Goal: Task Accomplishment & Management: Manage account settings

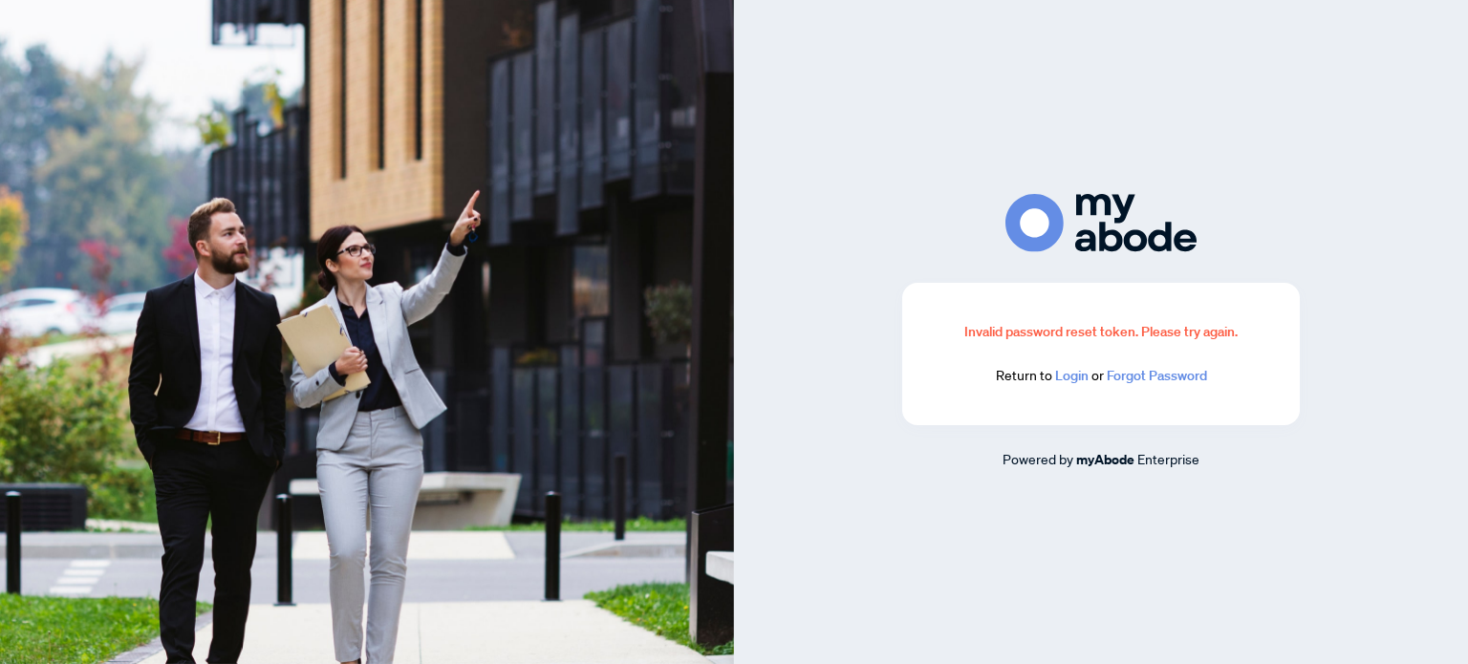
click at [1082, 374] on link "Login" at bounding box center [1071, 375] width 33 height 17
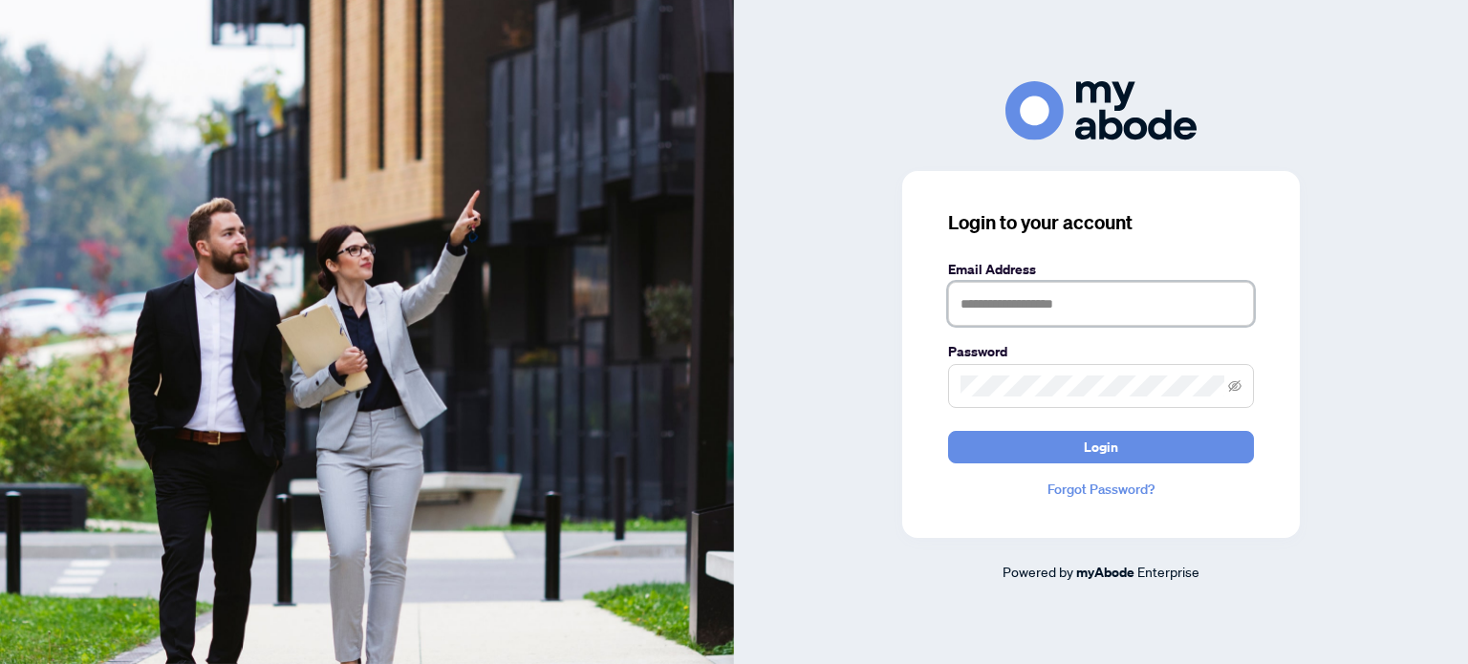
type input "**********"
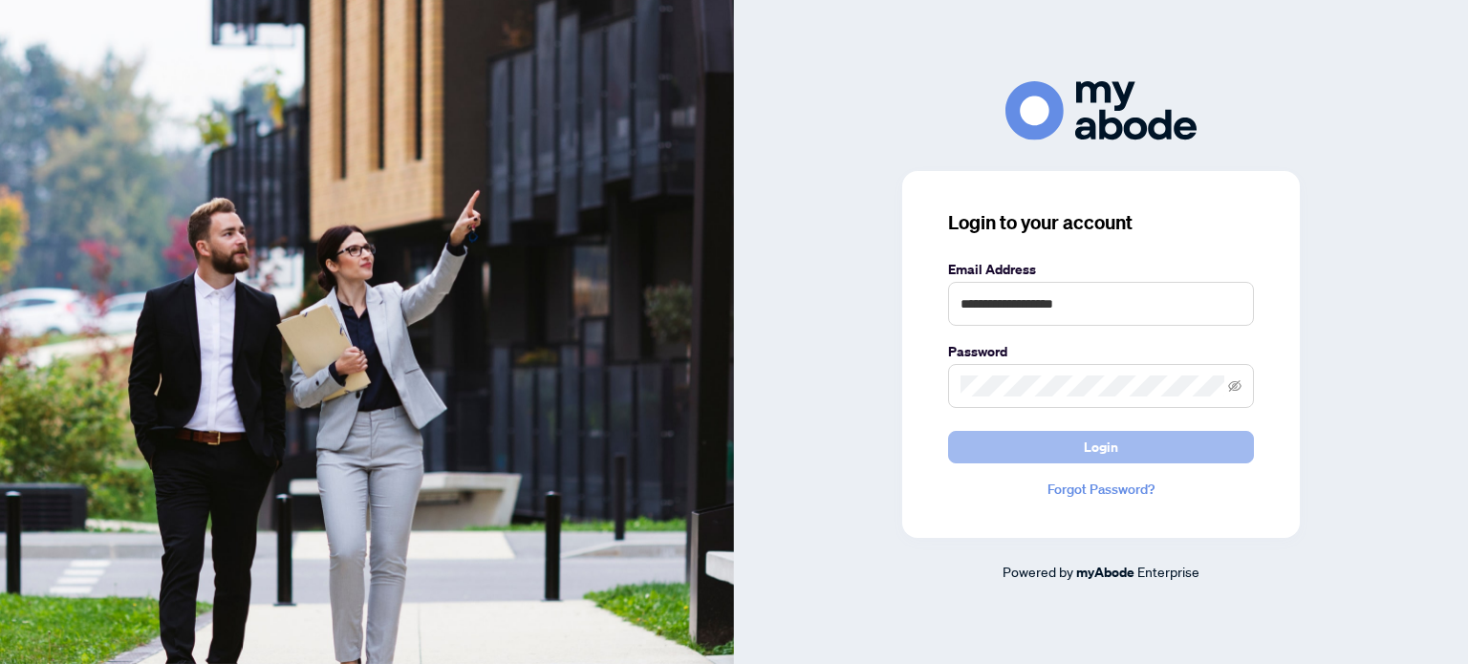
click at [1061, 454] on button "Login" at bounding box center [1101, 447] width 306 height 33
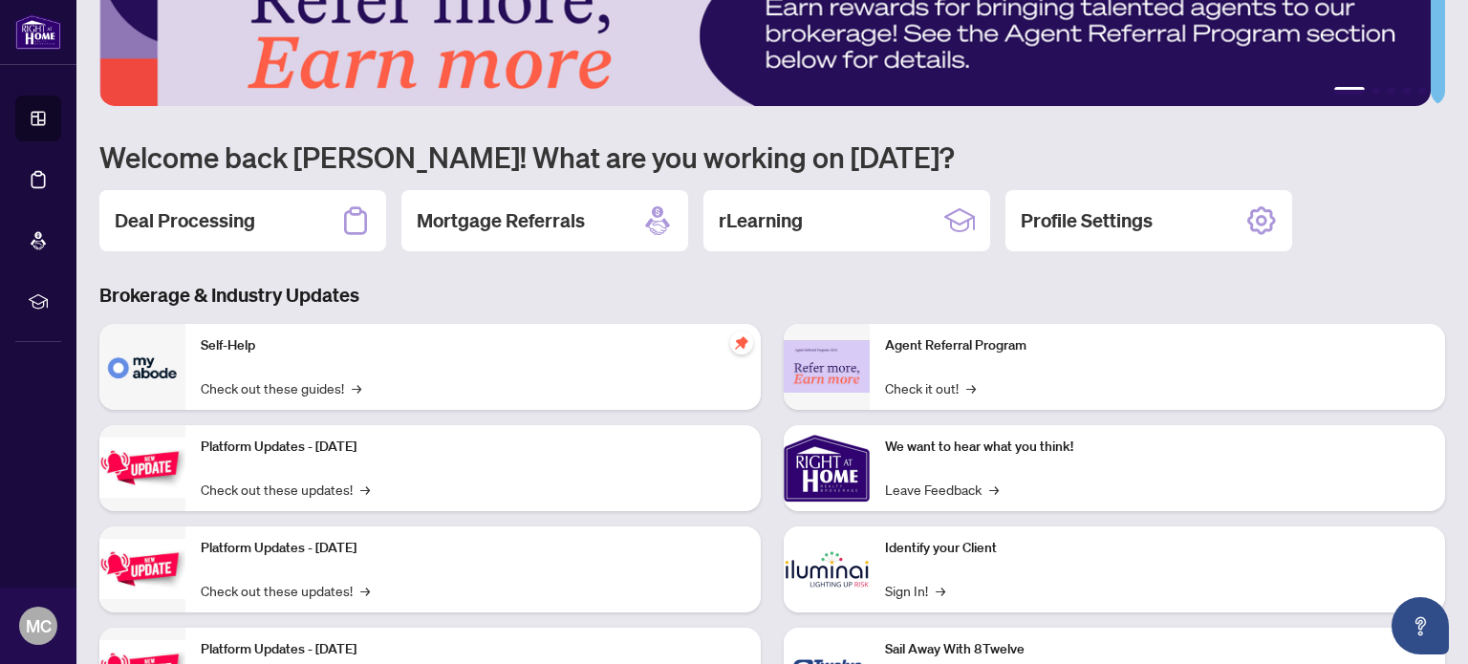
scroll to position [96, 0]
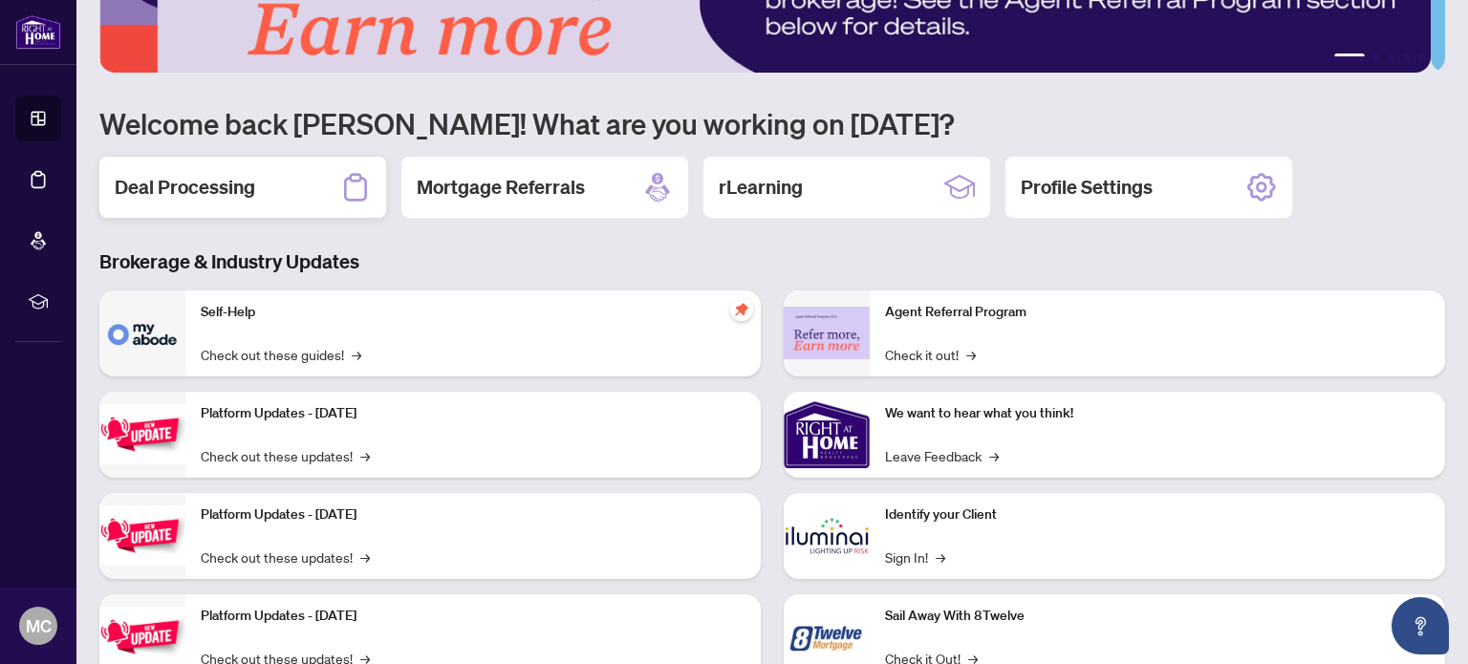
click at [175, 185] on h2 "Deal Processing" at bounding box center [185, 187] width 141 height 27
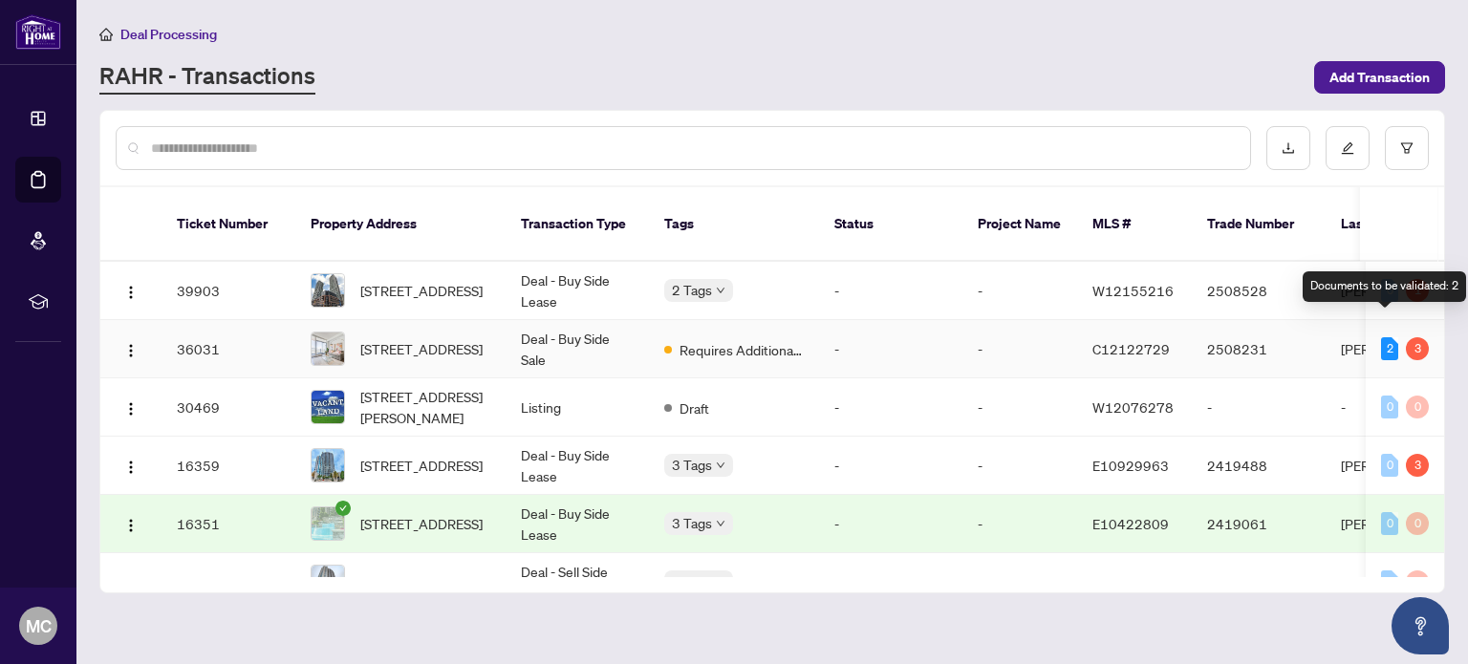
click at [1381, 337] on div "2" at bounding box center [1389, 348] width 17 height 23
click at [1411, 337] on div "3" at bounding box center [1417, 348] width 23 height 23
click at [1411, 281] on div "Pending requirements: 3" at bounding box center [1398, 286] width 140 height 31
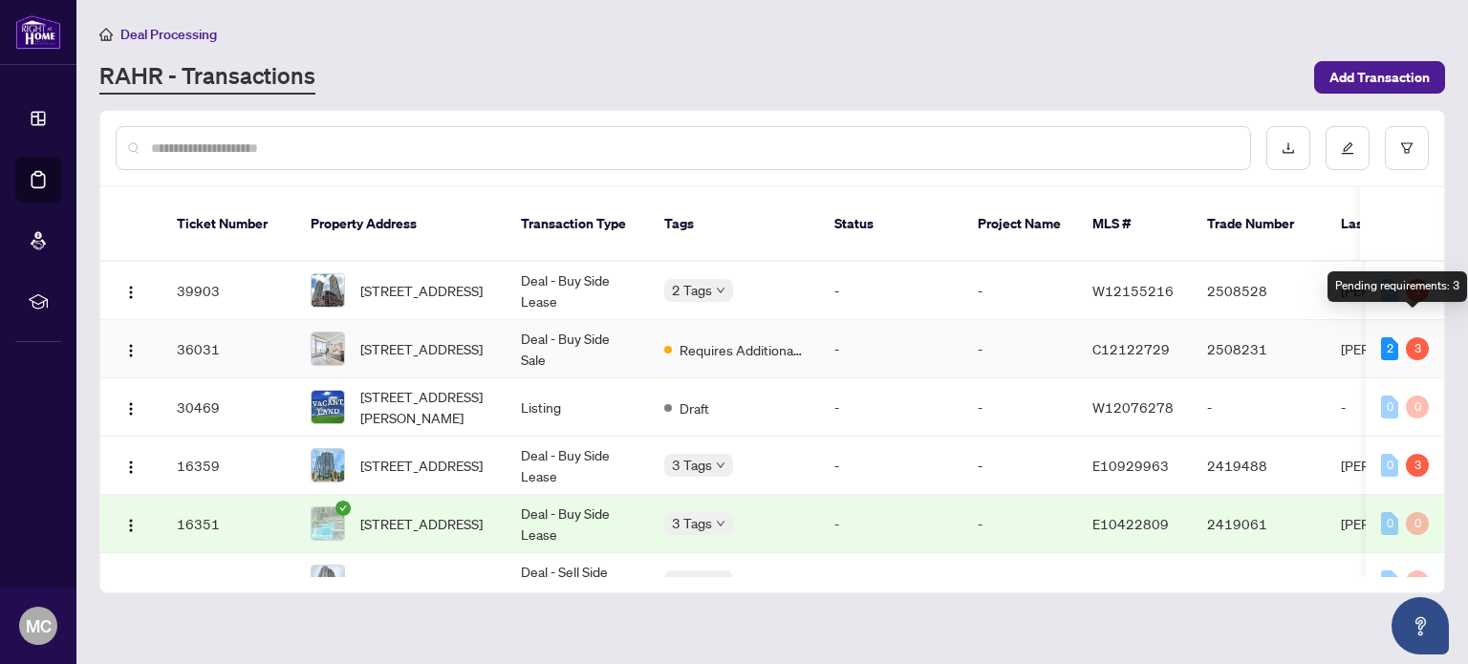
click at [1410, 337] on div "3" at bounding box center [1417, 348] width 23 height 23
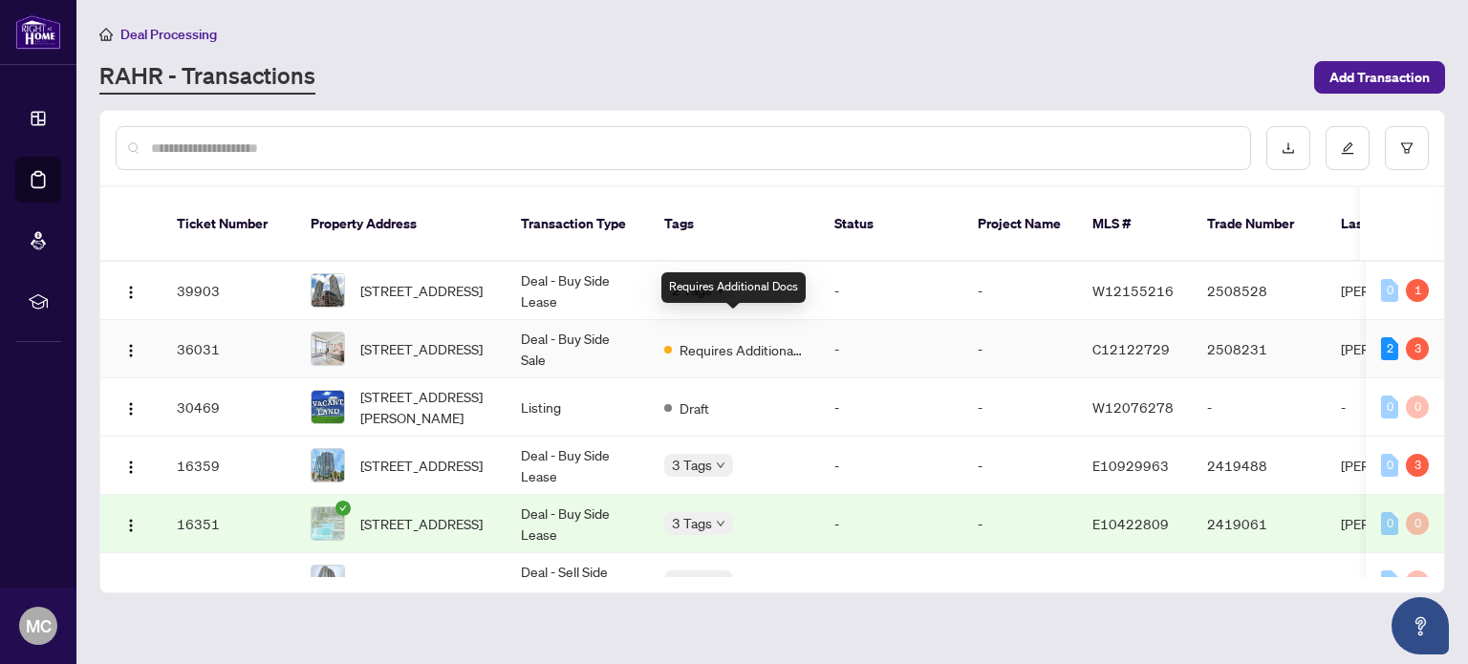
click at [735, 339] on span "Requires Additional Docs" at bounding box center [742, 349] width 124 height 21
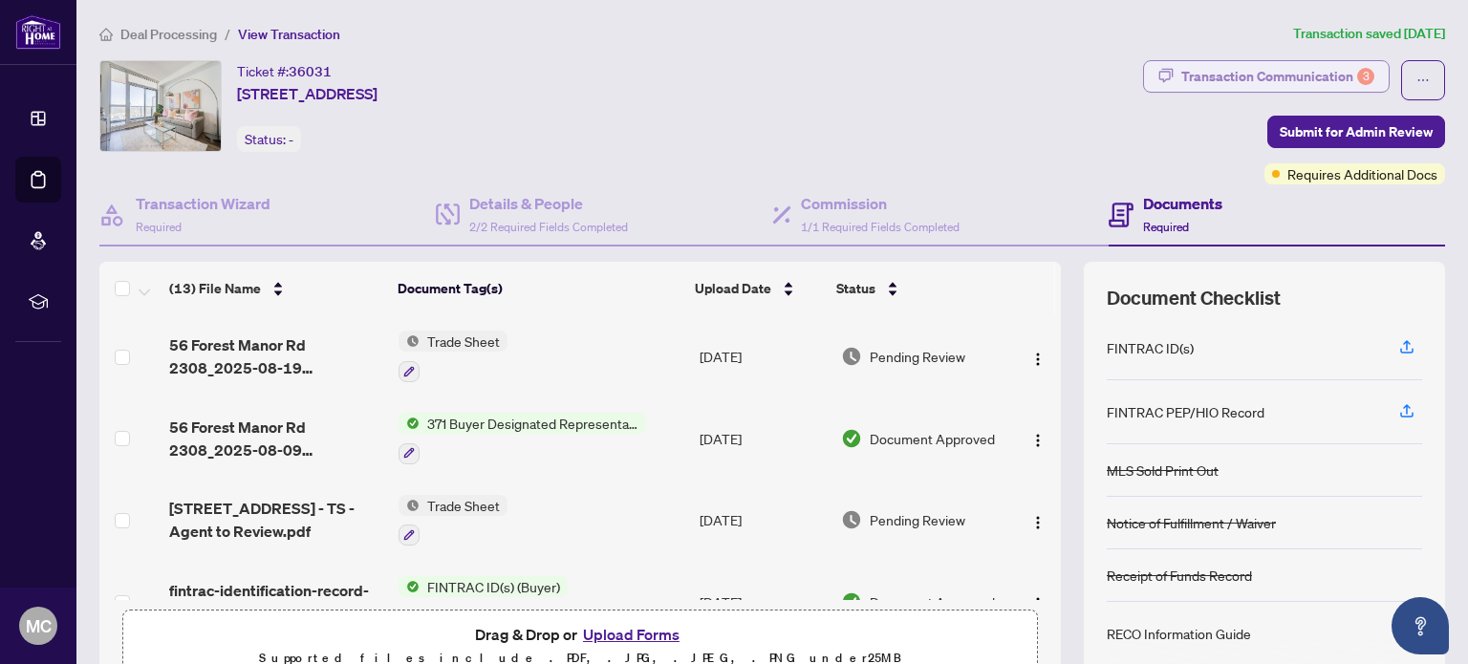
click at [1278, 72] on div "Transaction Communication 3" at bounding box center [1278, 76] width 193 height 31
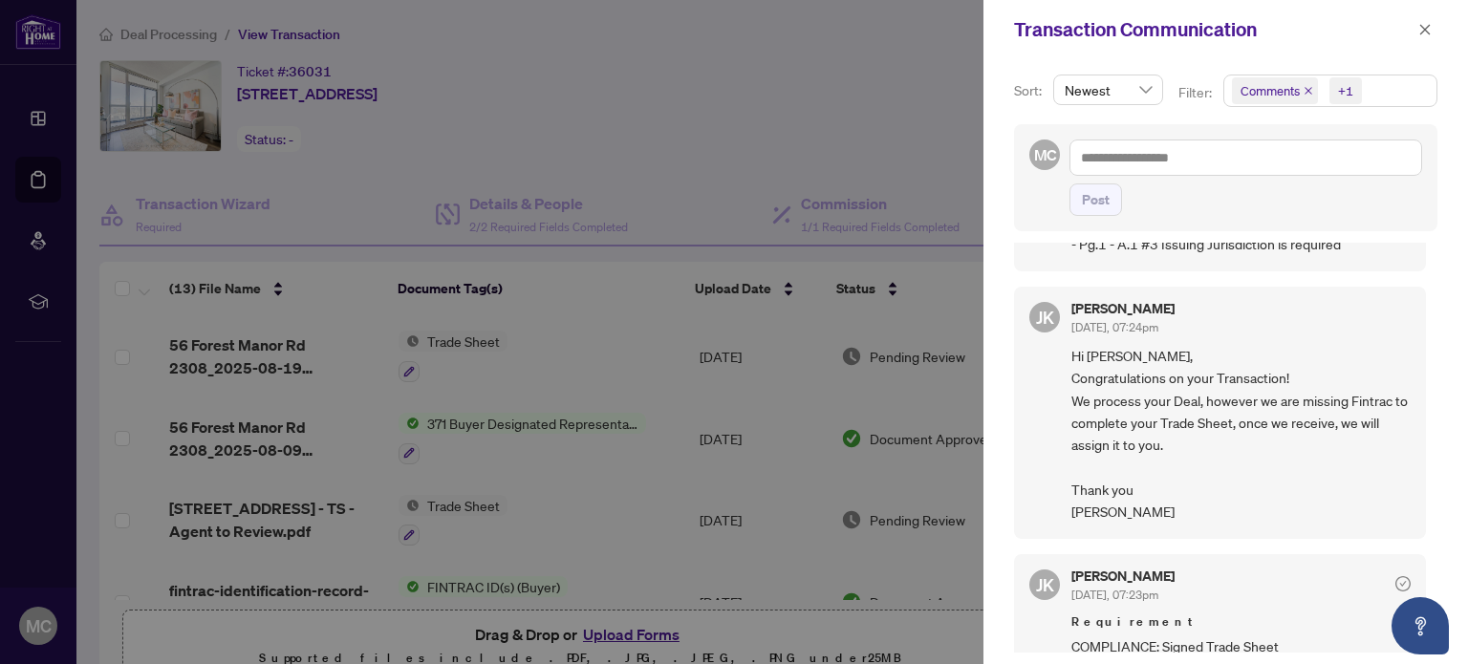
scroll to position [478, 0]
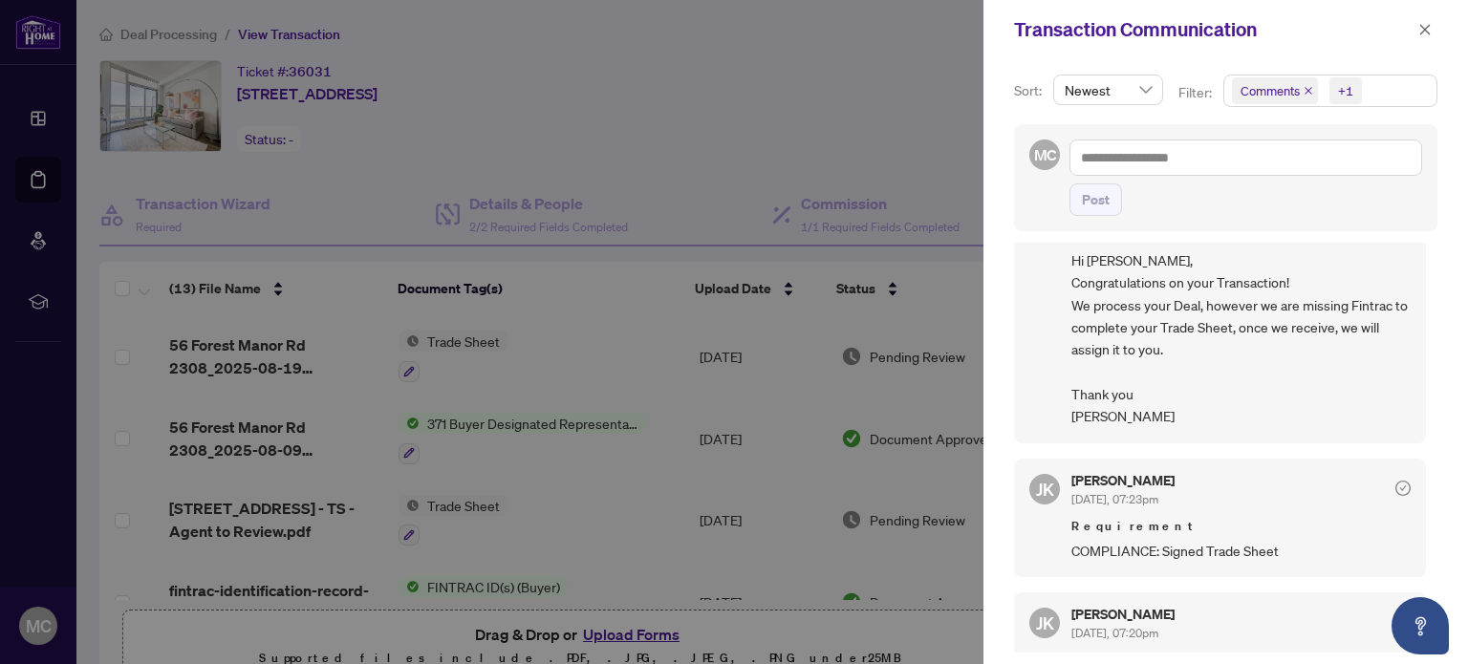
click at [340, 619] on div at bounding box center [734, 332] width 1468 height 664
click at [1415, 28] on button "button" at bounding box center [1425, 29] width 25 height 23
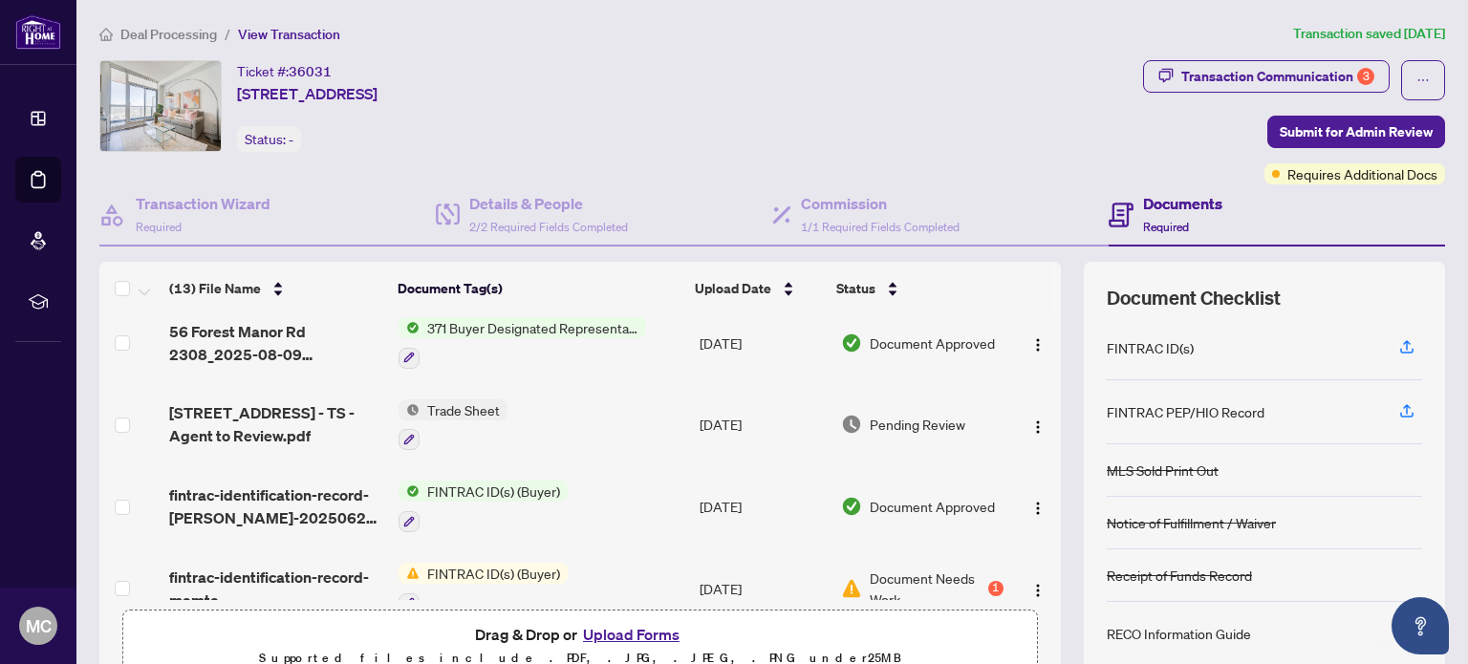
scroll to position [191, 0]
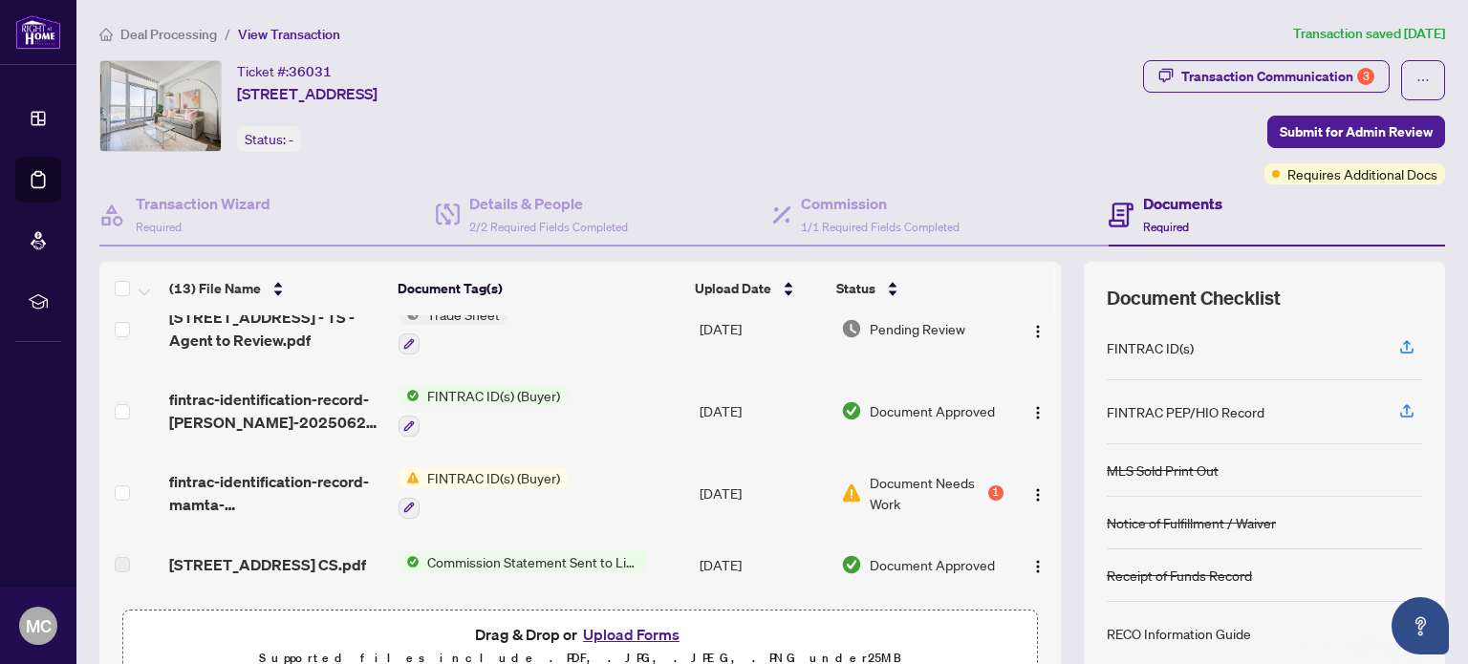
click at [493, 469] on span "FINTRAC ID(s) (Buyer)" at bounding box center [494, 477] width 148 height 21
click at [403, 502] on icon "button" at bounding box center [408, 507] width 11 height 11
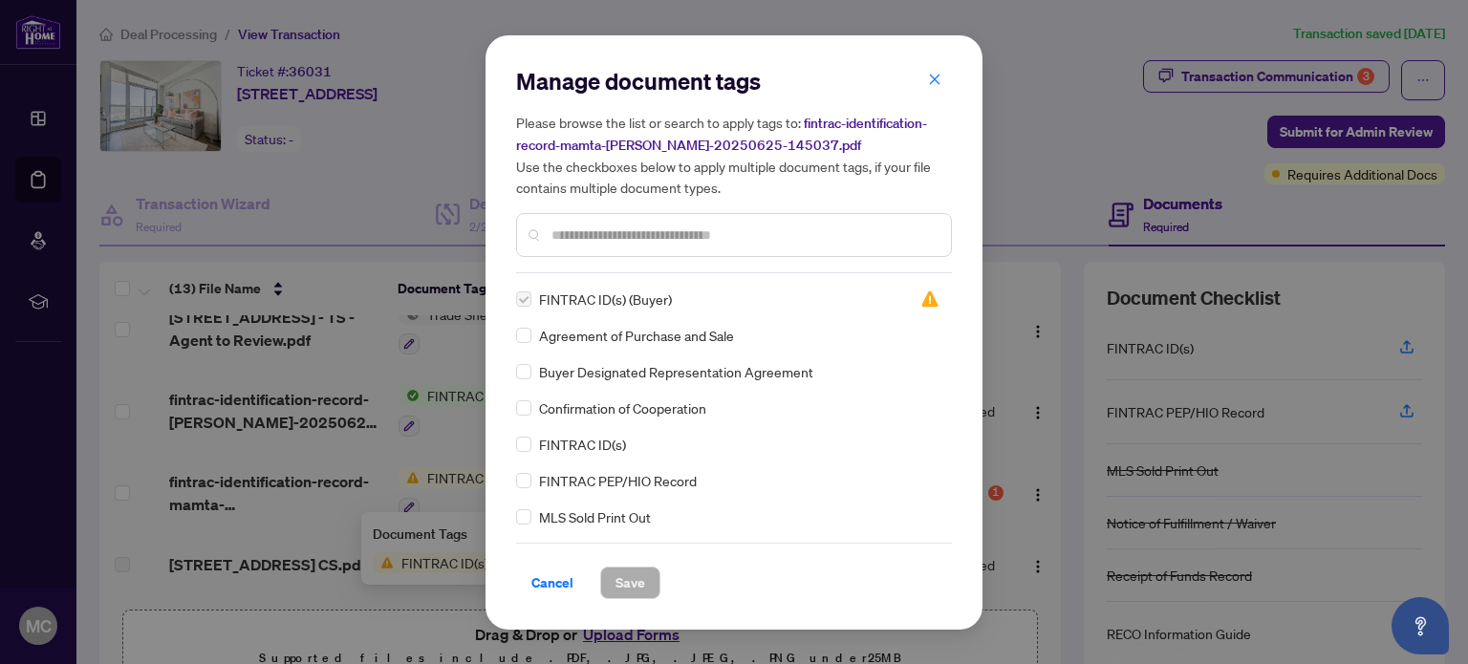
drag, startPoint x: 554, startPoint y: 578, endPoint x: 401, endPoint y: 546, distance: 157.3
click at [554, 577] on span "Cancel" at bounding box center [553, 583] width 42 height 31
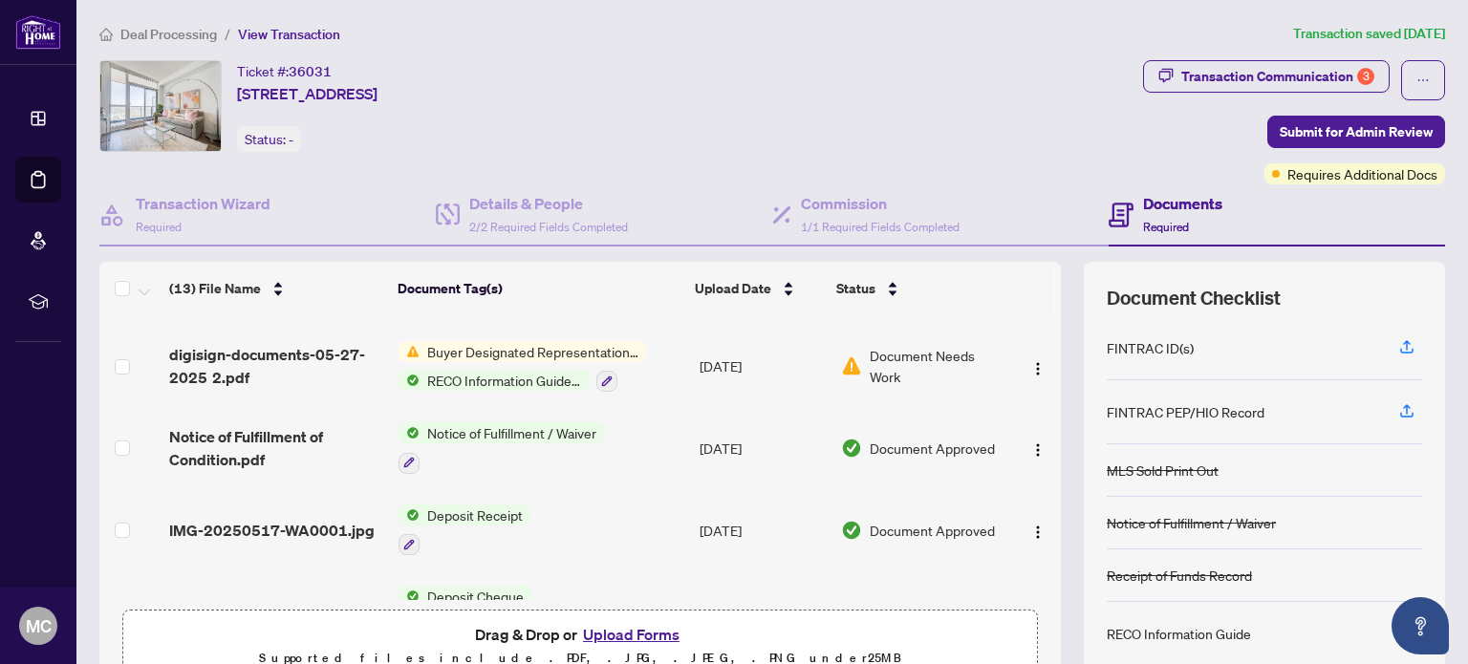
scroll to position [478, 0]
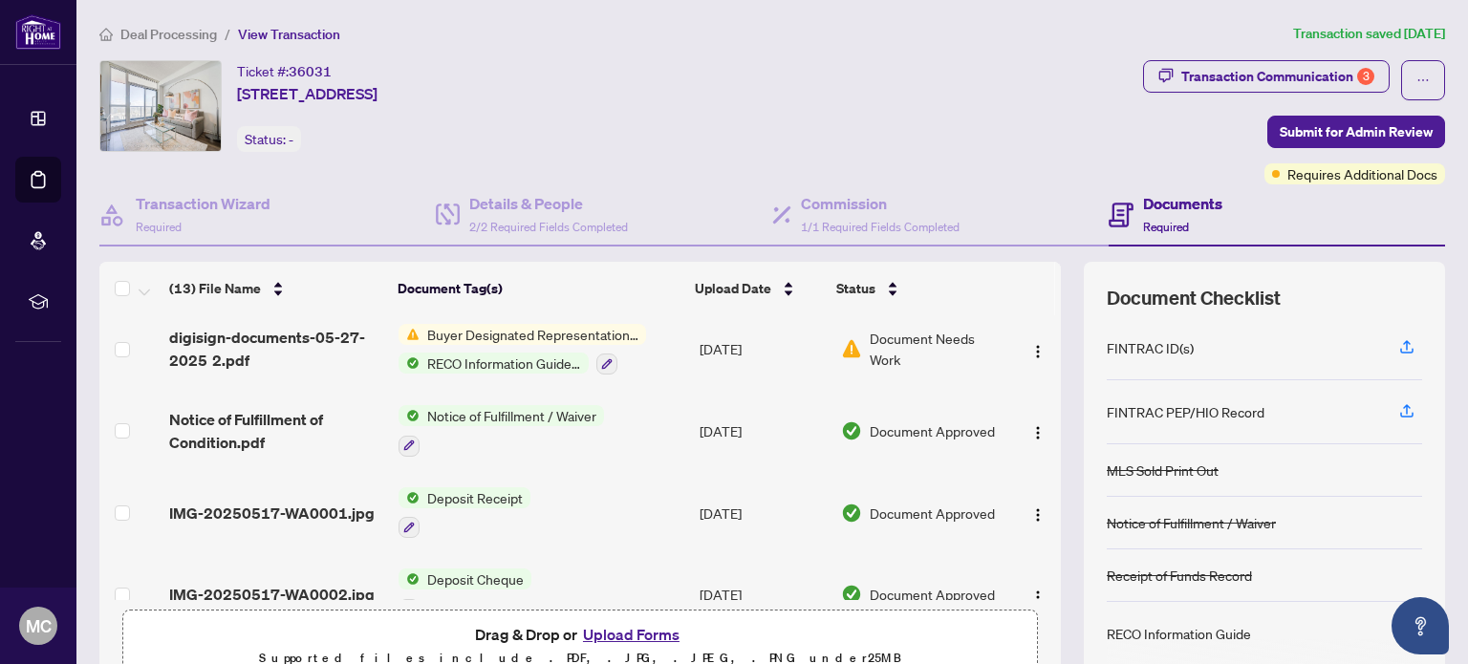
click at [603, 627] on button "Upload Forms" at bounding box center [631, 634] width 108 height 25
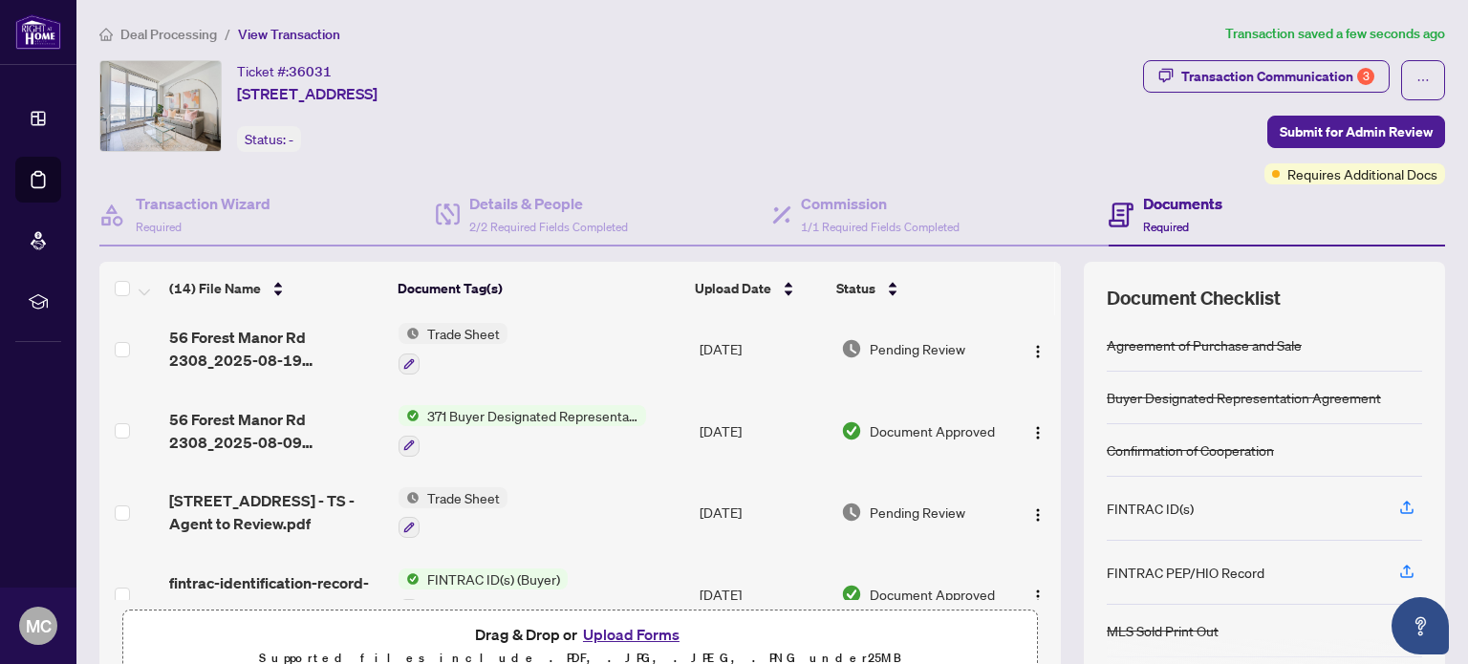
scroll to position [0, 0]
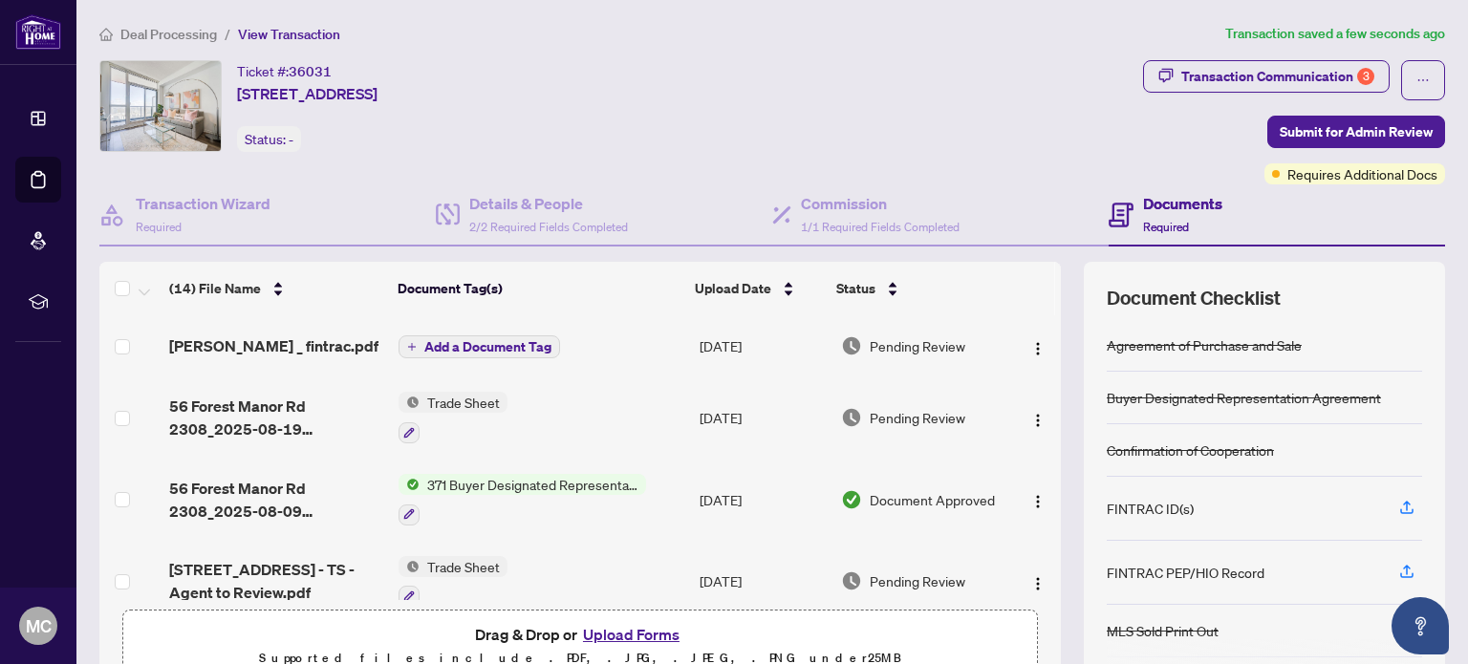
click at [488, 344] on span "Add a Document Tag" at bounding box center [487, 346] width 127 height 13
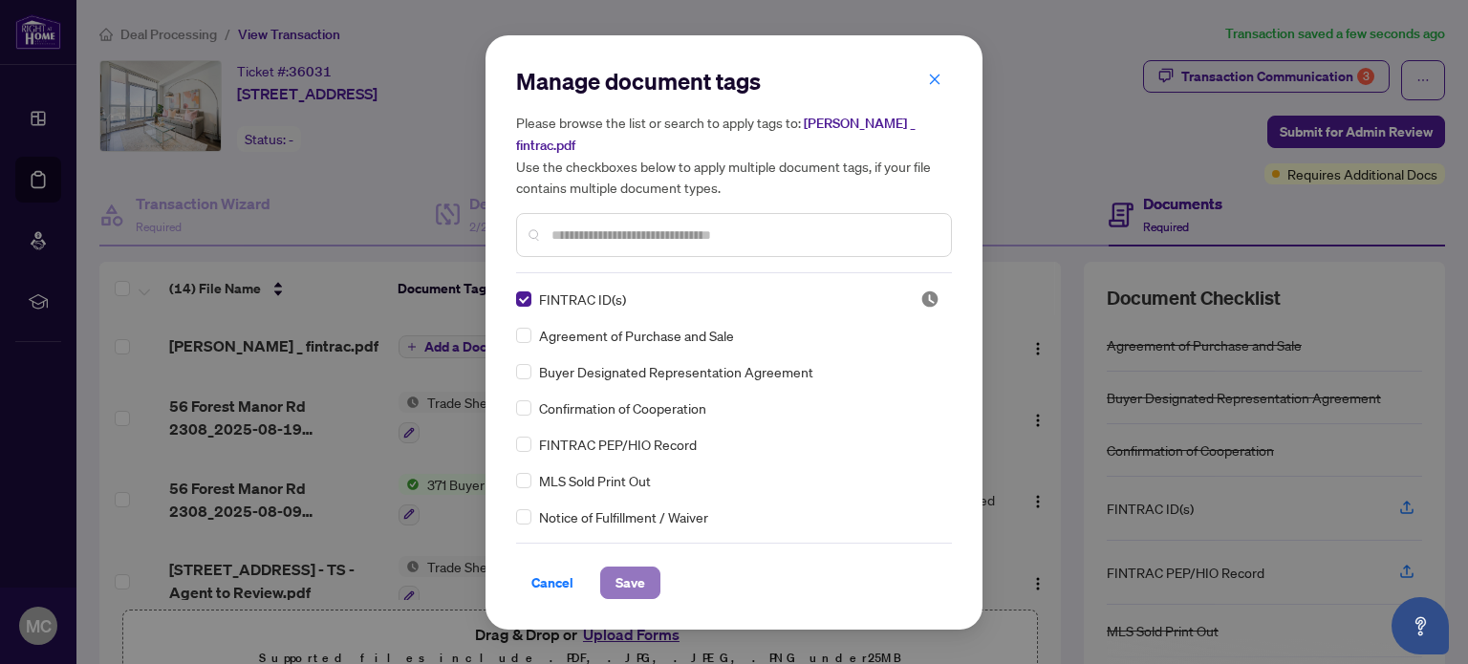
click at [639, 569] on span "Save" at bounding box center [631, 583] width 30 height 31
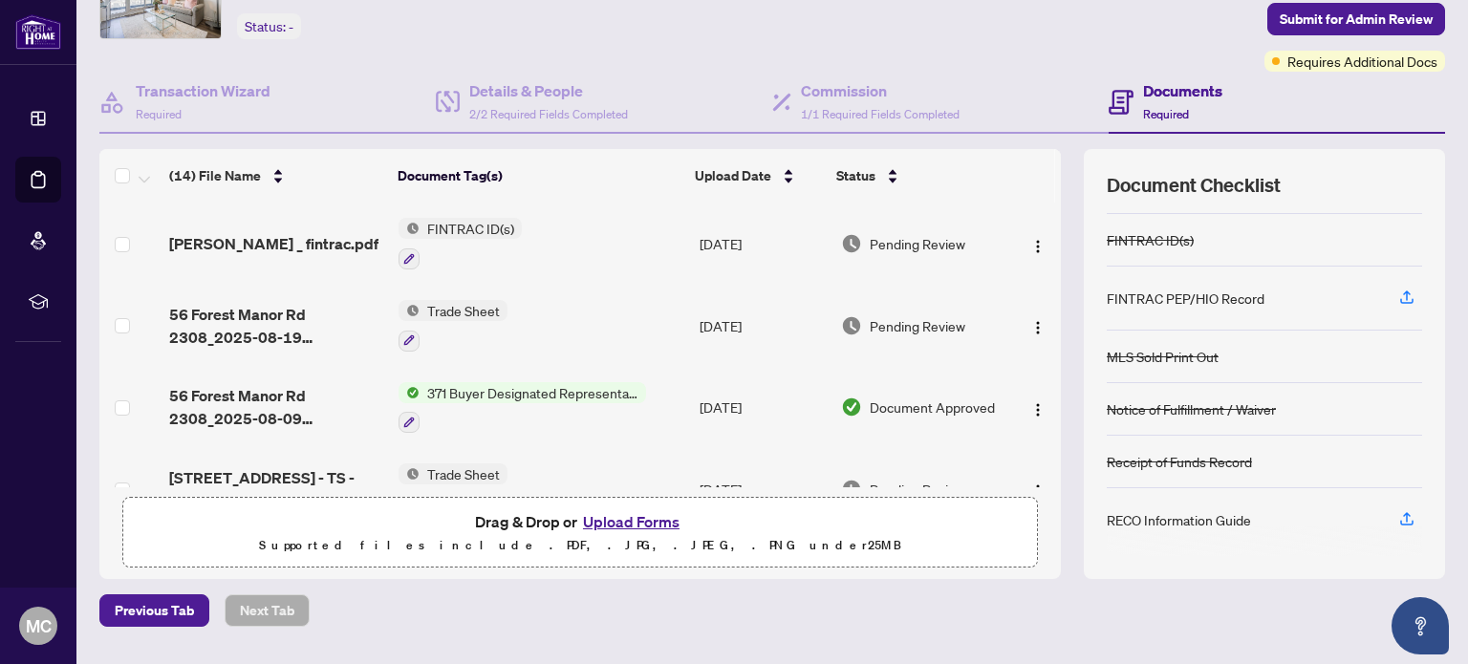
scroll to position [162, 0]
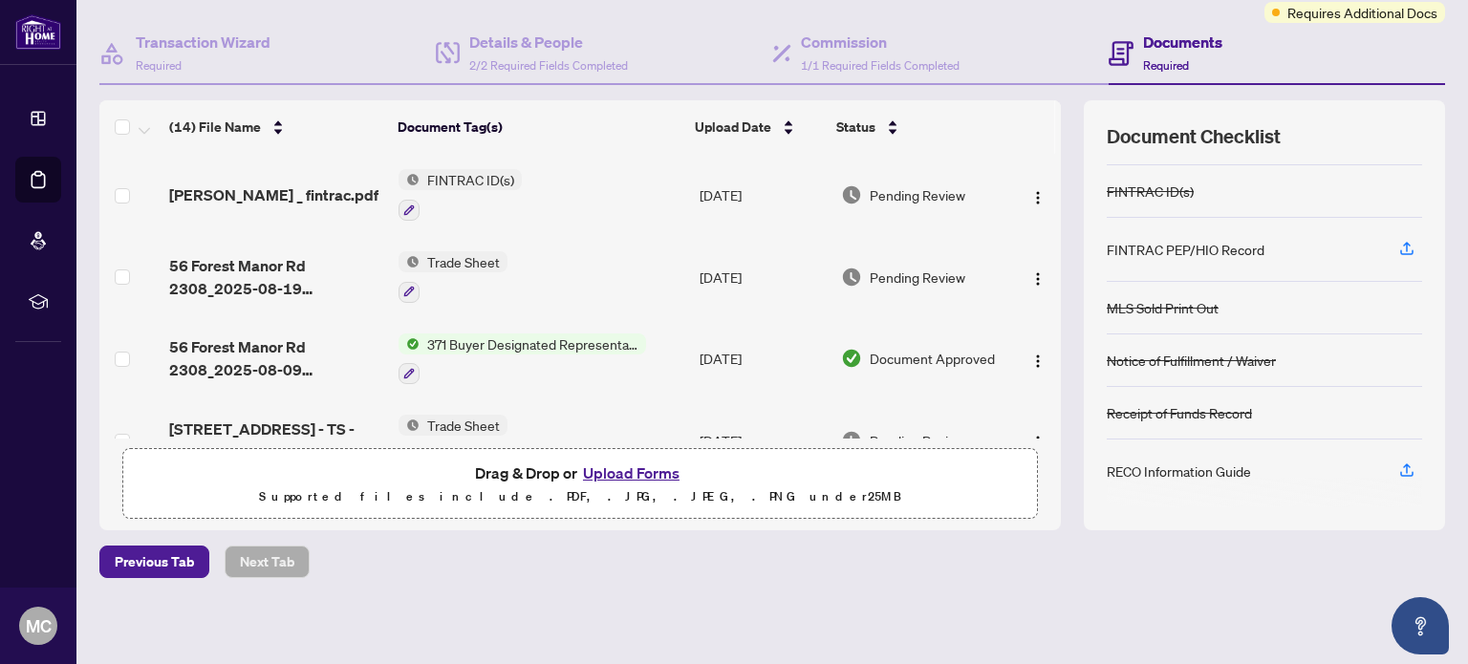
click at [432, 253] on span "Trade Sheet" at bounding box center [464, 261] width 88 height 21
click at [408, 354] on span "Trade Sheet" at bounding box center [407, 350] width 88 height 21
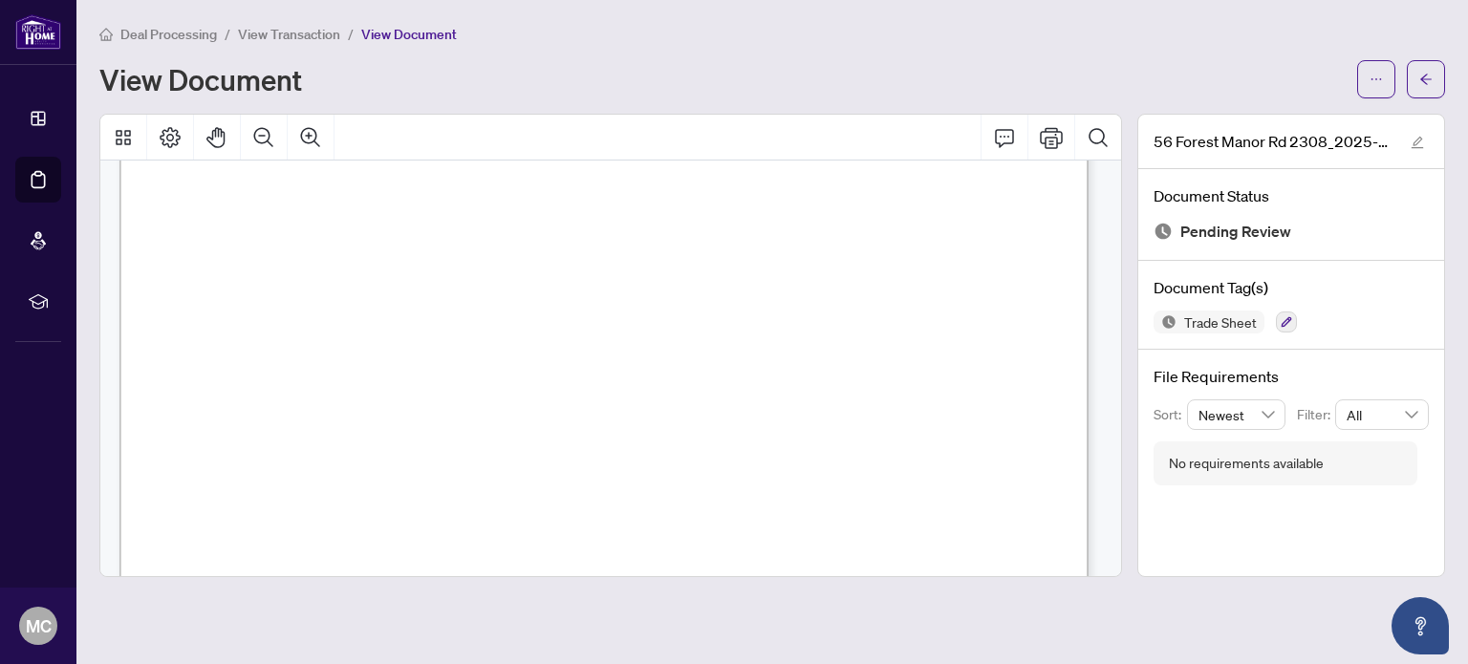
scroll to position [302, 0]
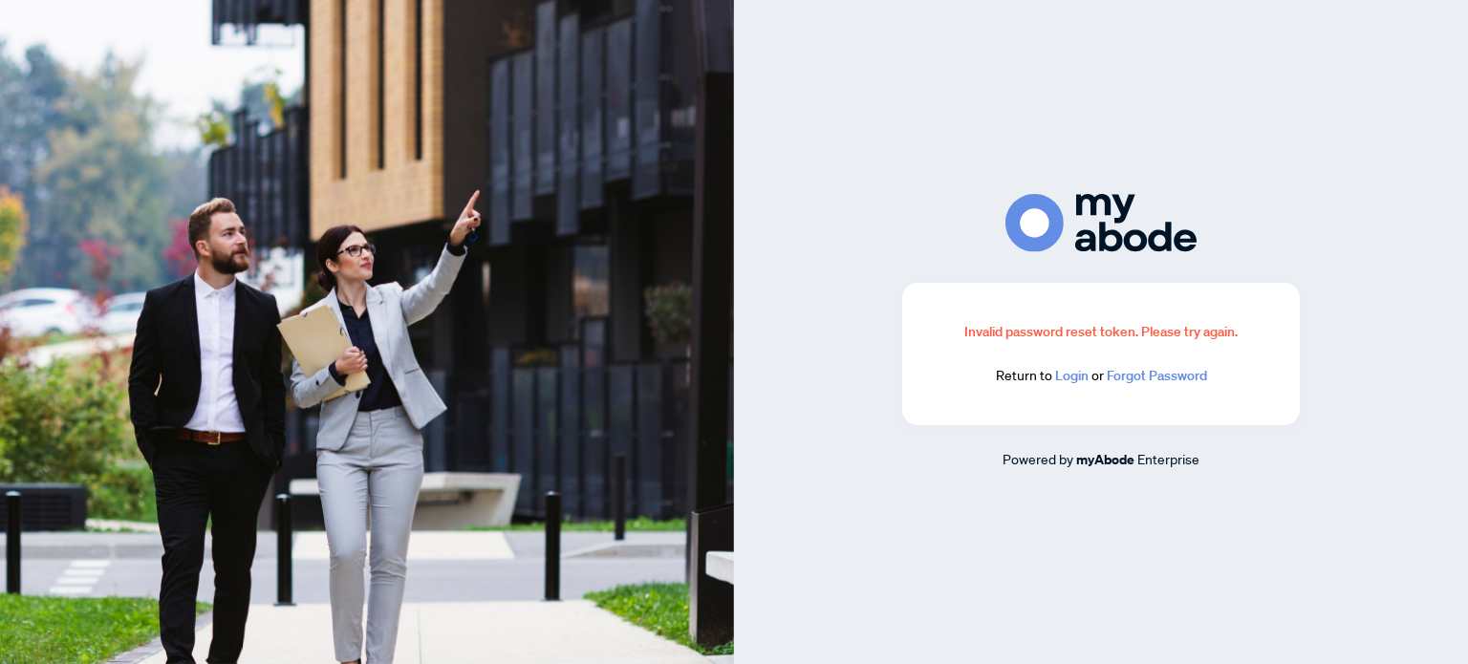
click at [1075, 372] on link "Login" at bounding box center [1071, 375] width 33 height 17
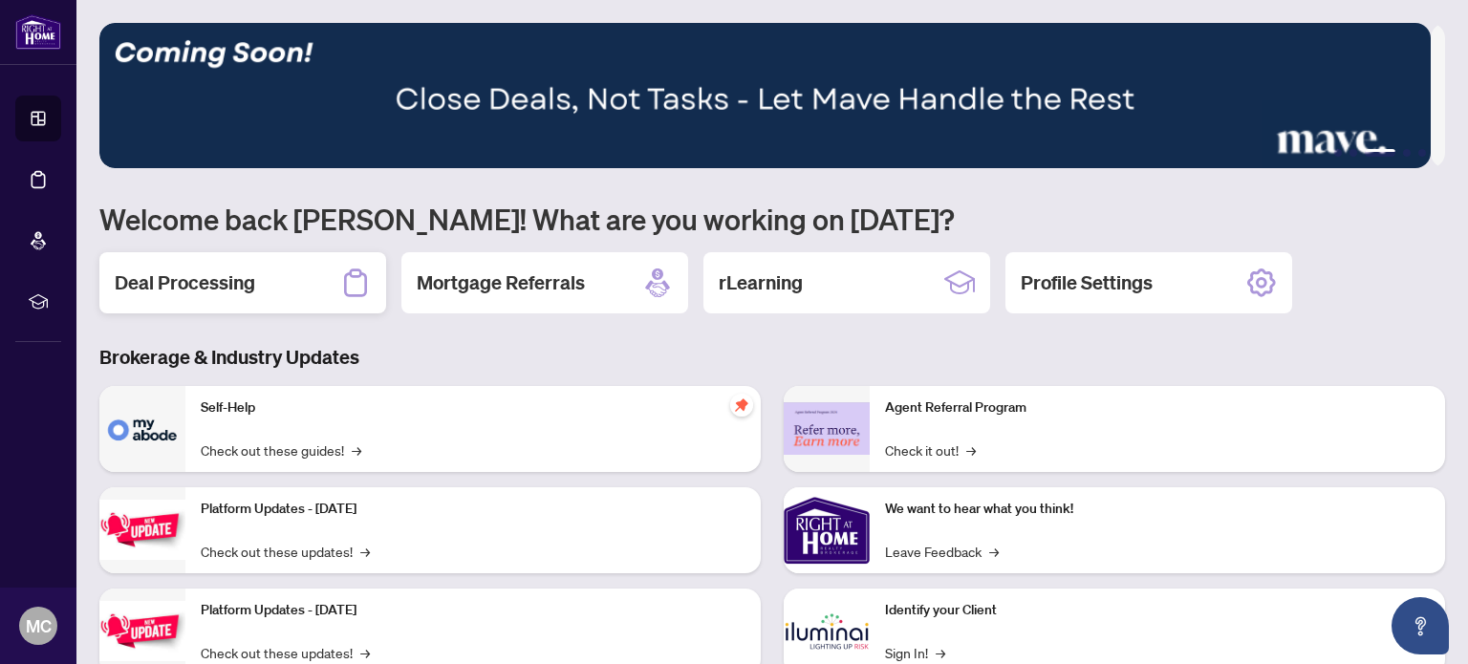
click at [243, 284] on h2 "Deal Processing" at bounding box center [185, 283] width 141 height 27
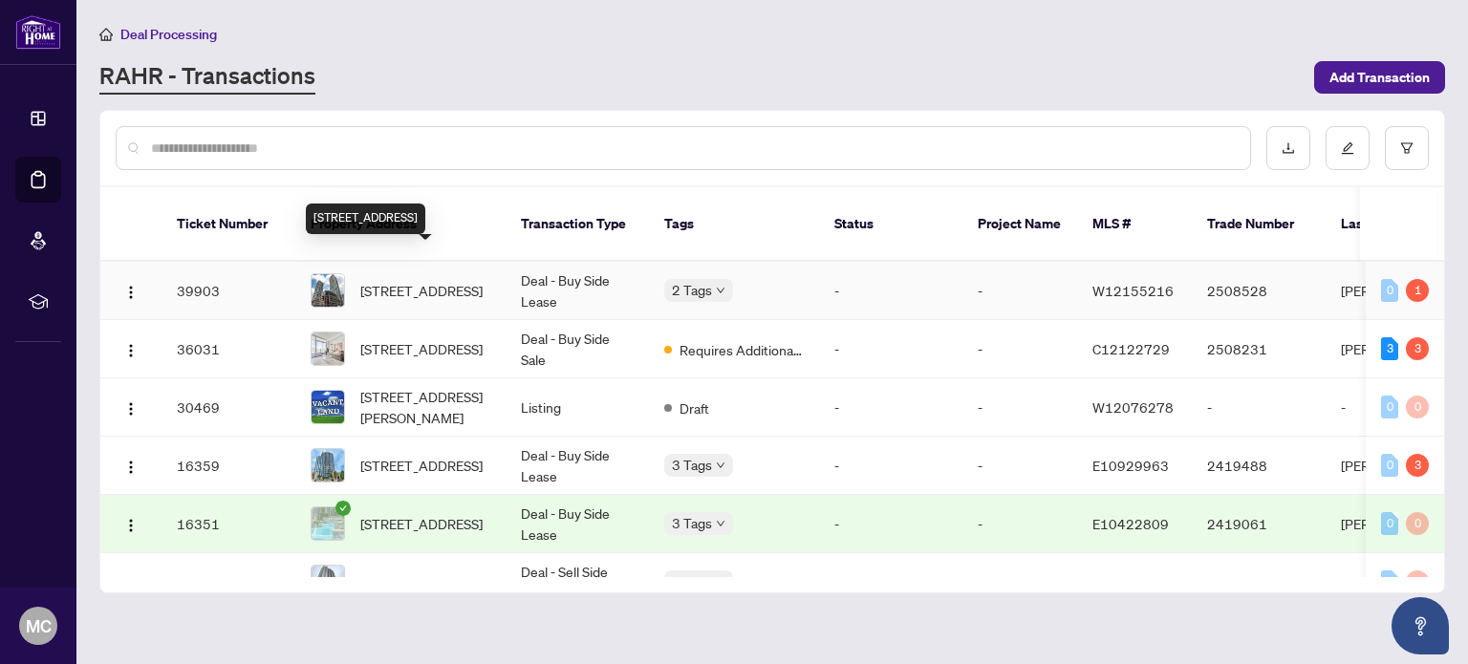
click at [394, 280] on span "[STREET_ADDRESS]" at bounding box center [421, 290] width 122 height 21
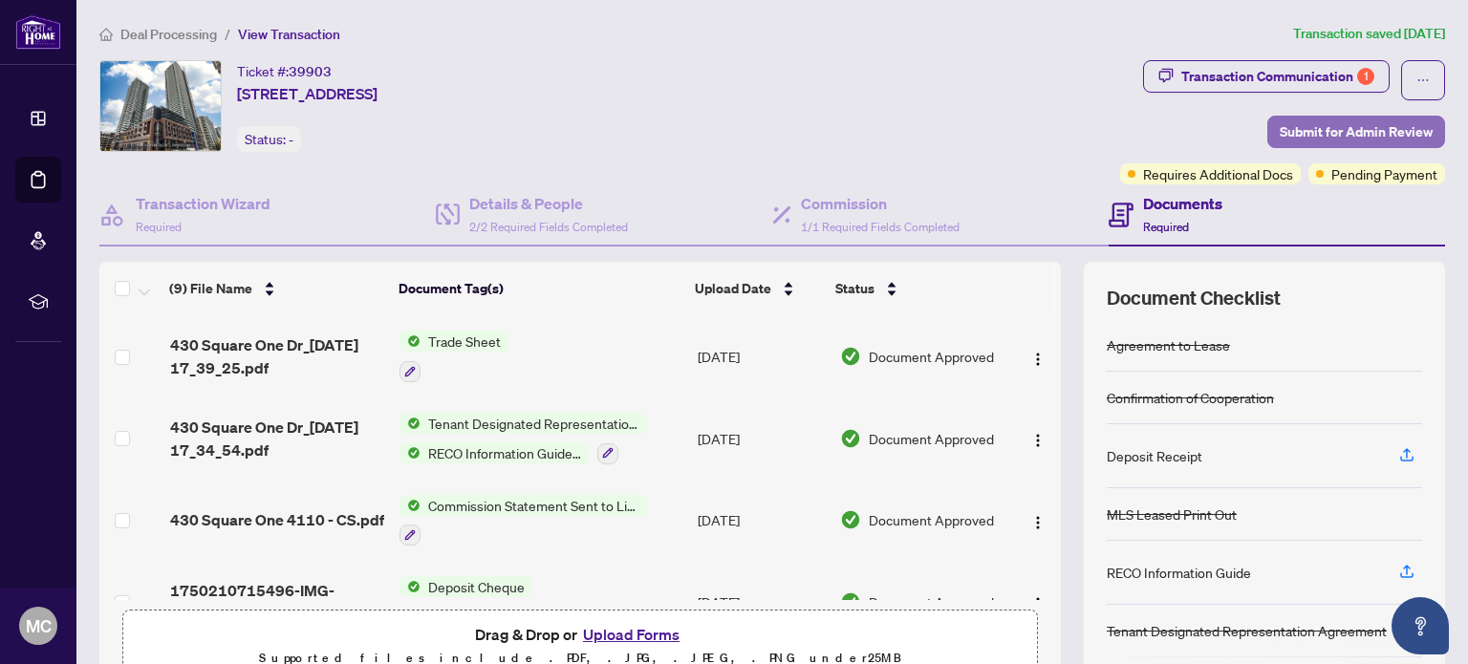
click at [1317, 130] on span "Submit for Admin Review" at bounding box center [1356, 132] width 153 height 31
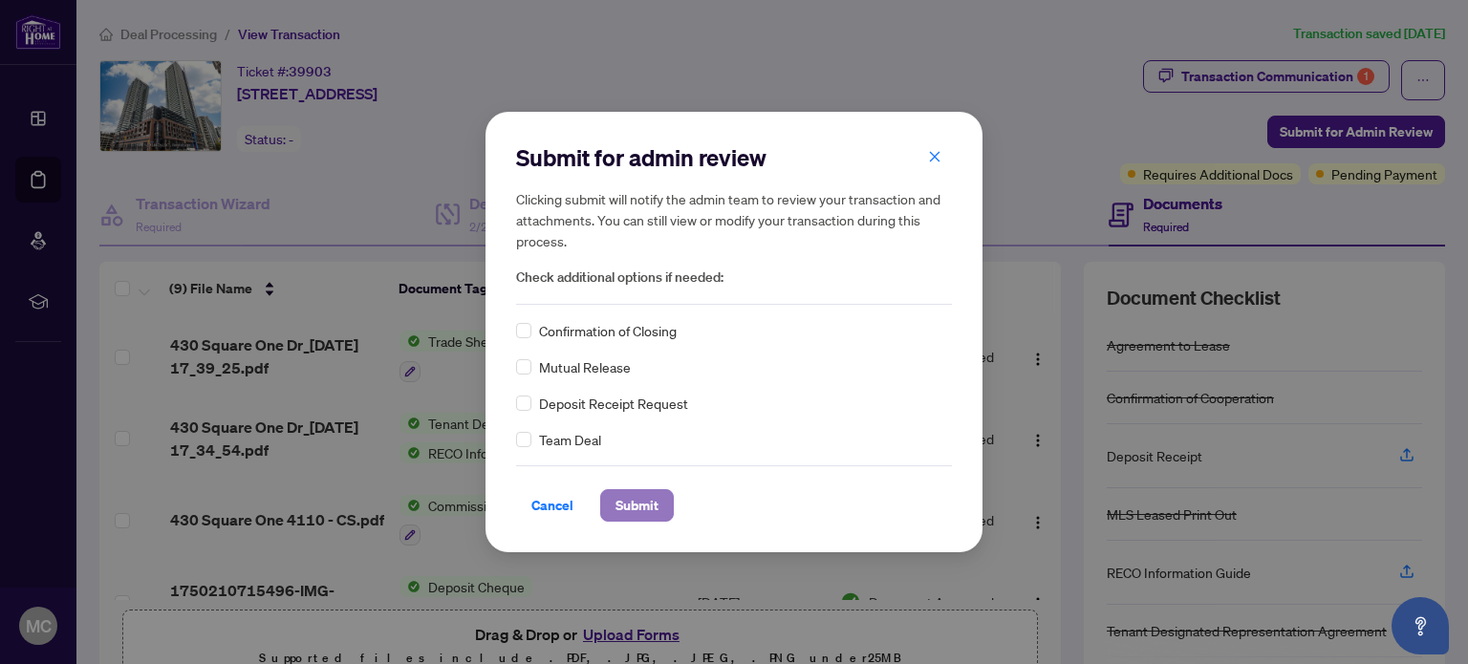
click at [619, 501] on span "Submit" at bounding box center [637, 505] width 43 height 31
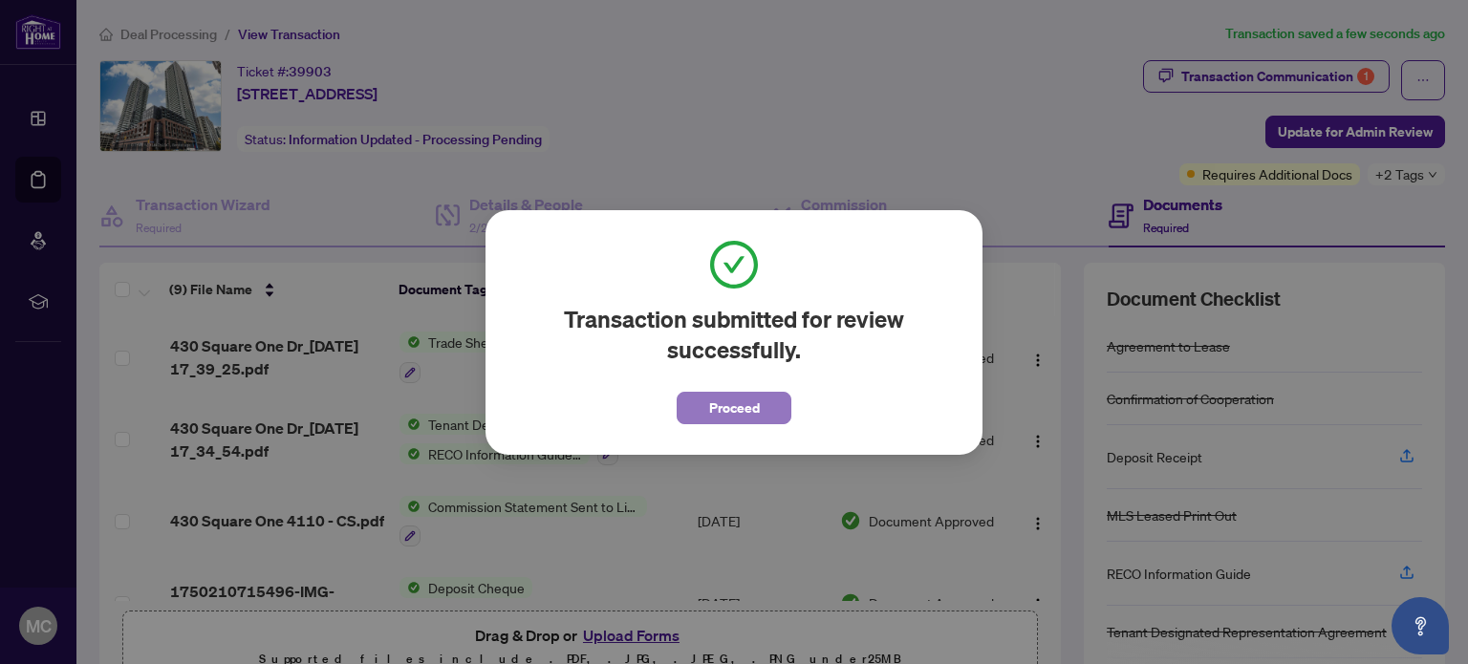
click at [757, 404] on span "Proceed" at bounding box center [734, 408] width 51 height 31
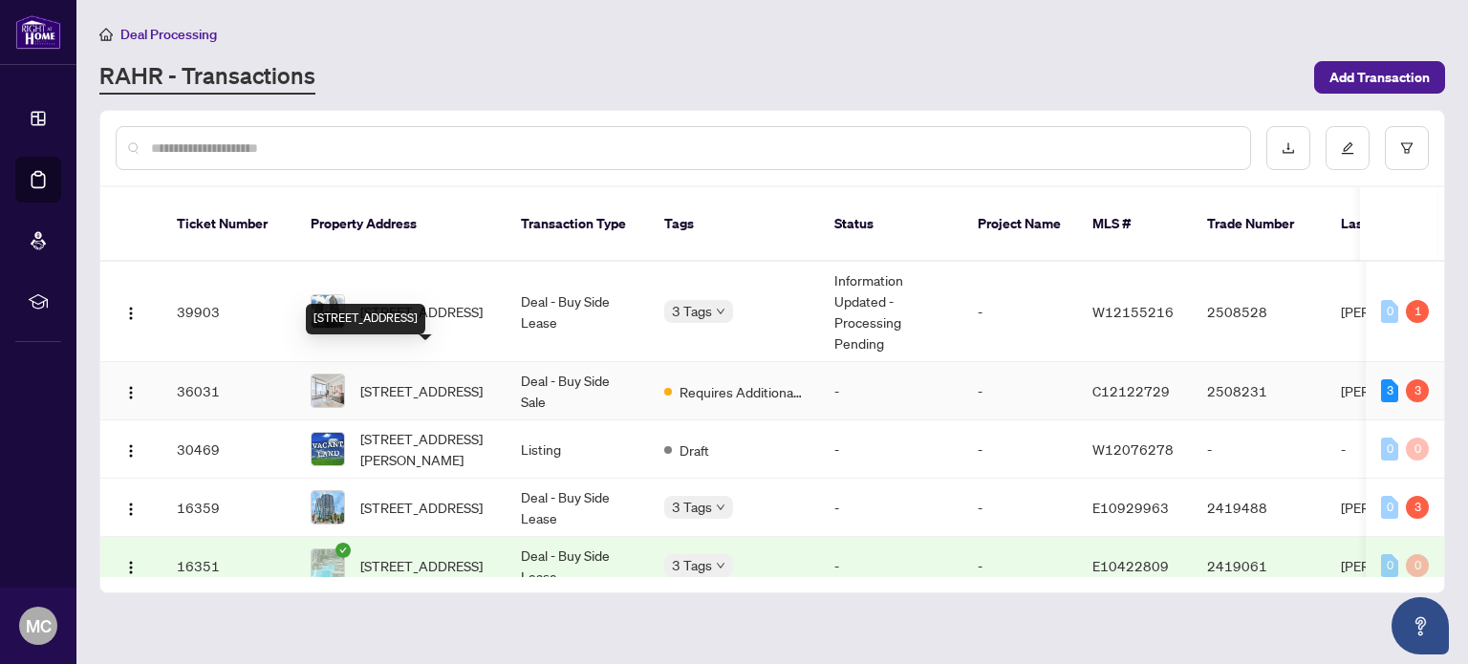
click at [416, 380] on span "[STREET_ADDRESS]" at bounding box center [421, 390] width 122 height 21
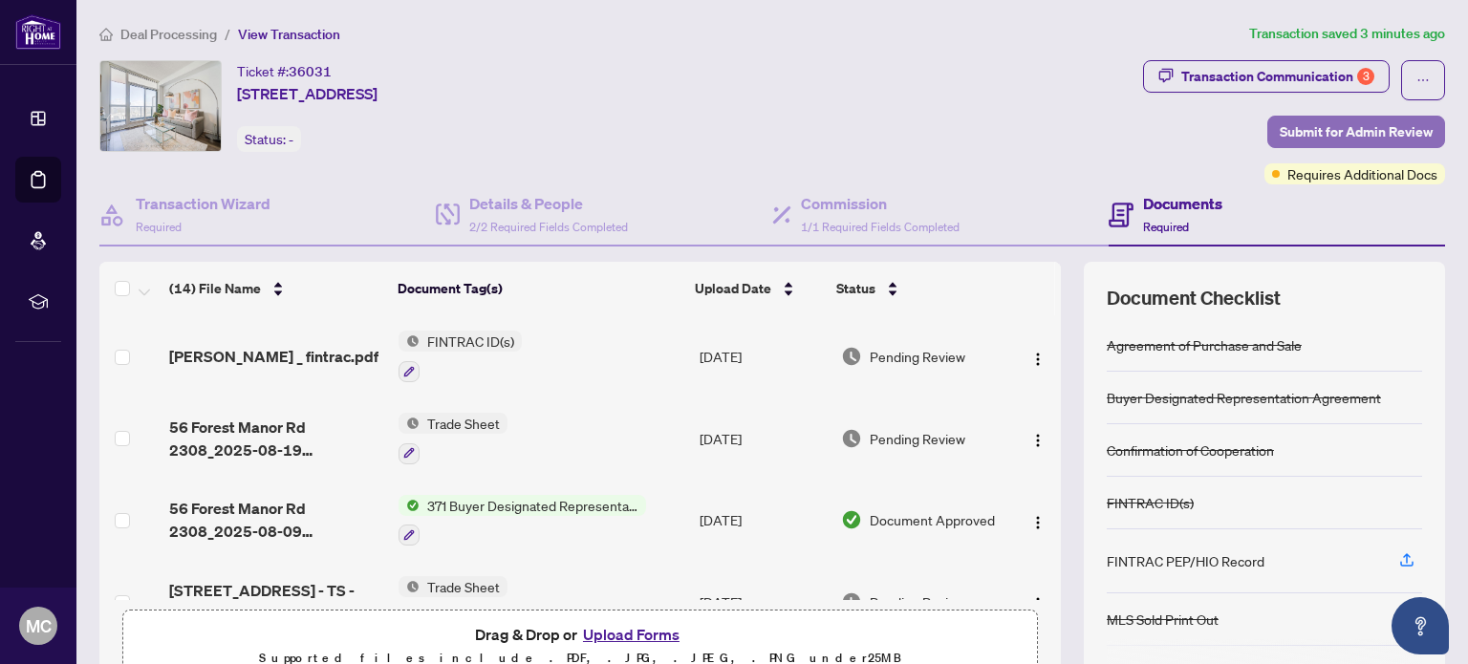
click at [1380, 125] on span "Submit for Admin Review" at bounding box center [1356, 132] width 153 height 31
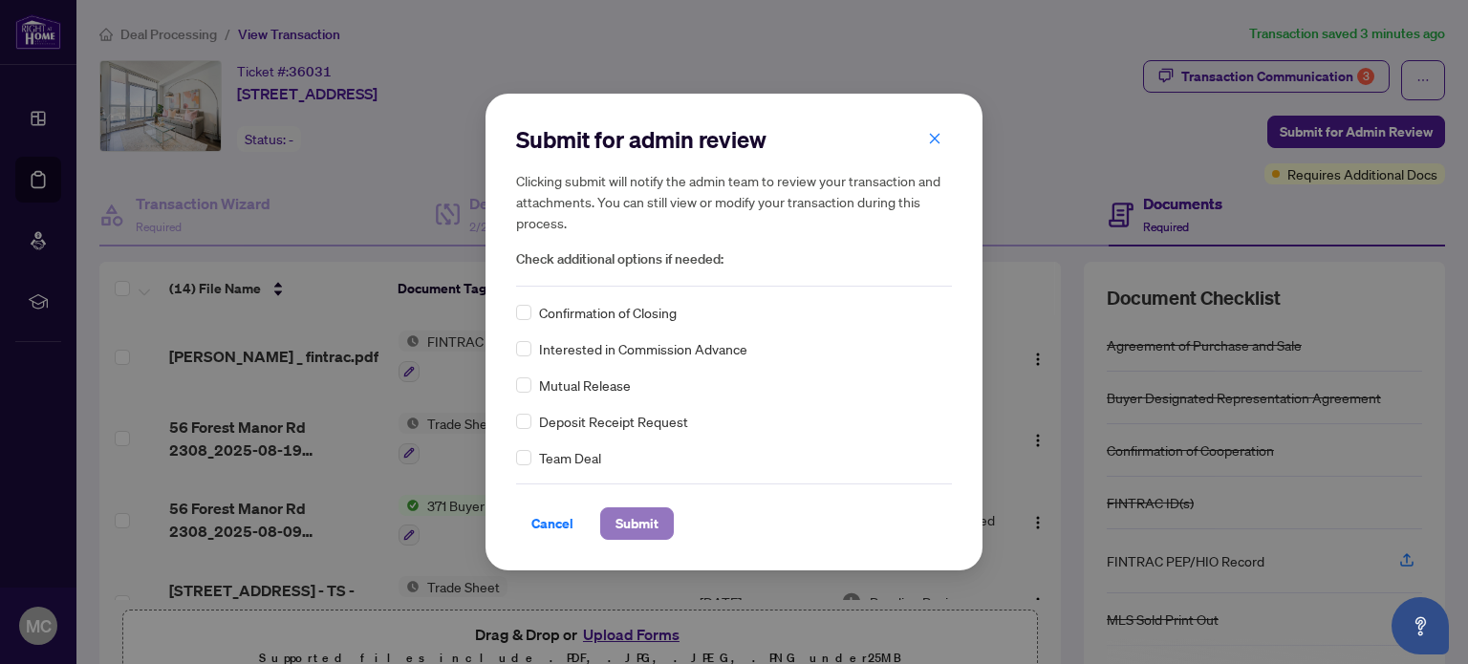
click at [639, 516] on span "Submit" at bounding box center [637, 524] width 43 height 31
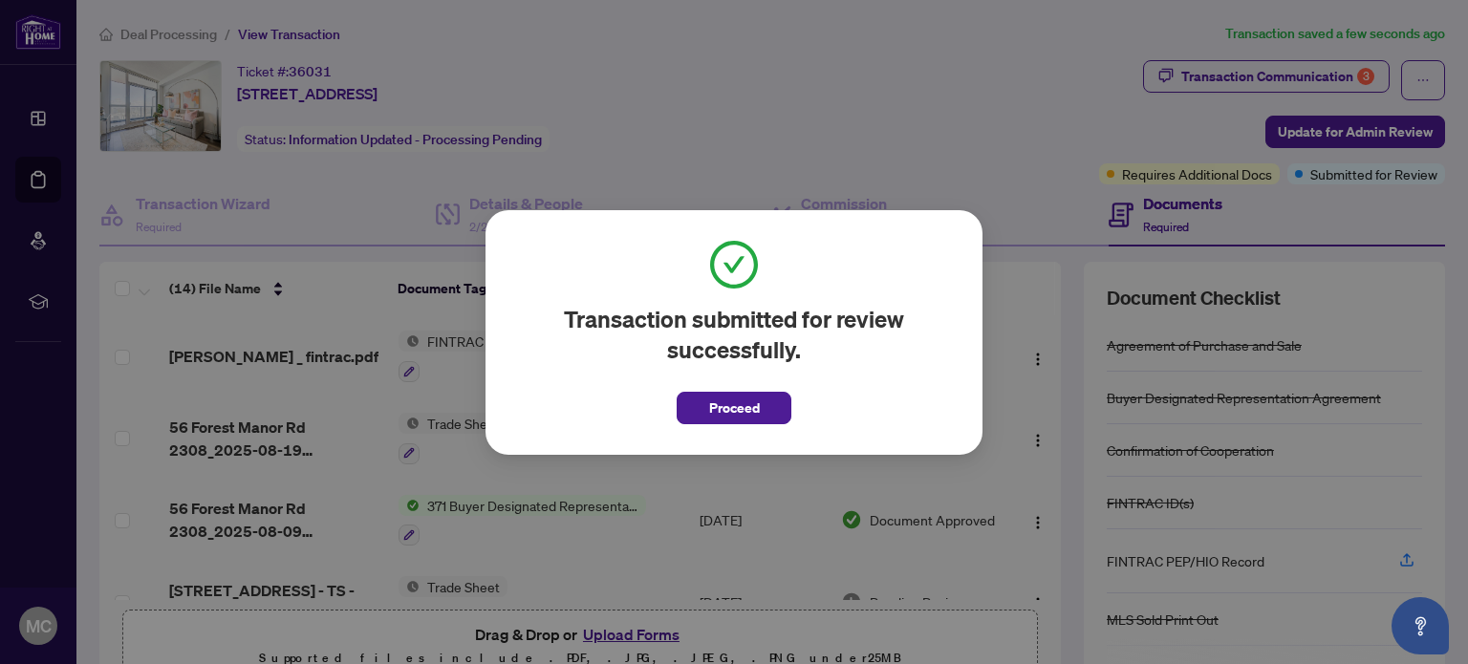
drag, startPoint x: 757, startPoint y: 404, endPoint x: 604, endPoint y: 447, distance: 158.9
click at [756, 404] on span "Proceed" at bounding box center [734, 408] width 51 height 31
